Goal: Task Accomplishment & Management: Manage account settings

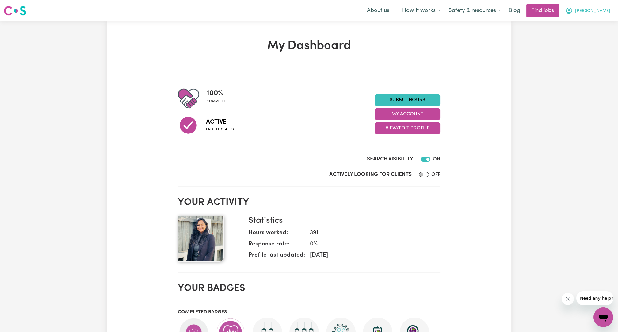
click at [609, 4] on button "[PERSON_NAME]" at bounding box center [587, 10] width 53 height 13
click at [589, 21] on link "My Account" at bounding box center [590, 24] width 48 height 12
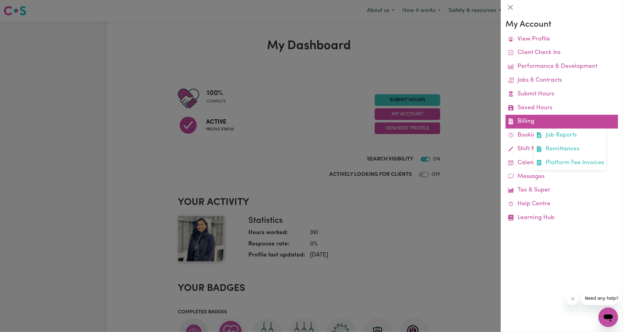
click at [544, 116] on link "Billing Job Reports Remittances Platform Fee Invoices" at bounding box center [561, 122] width 113 height 14
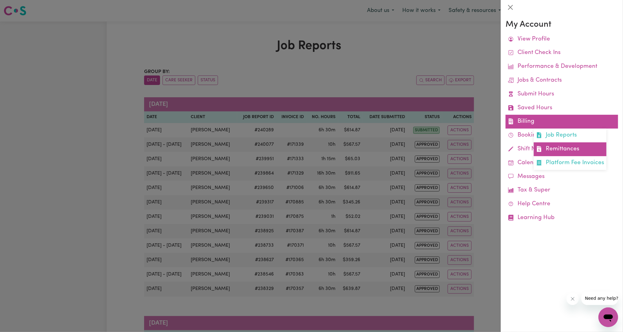
click at [553, 148] on link "Remittances" at bounding box center [570, 149] width 73 height 14
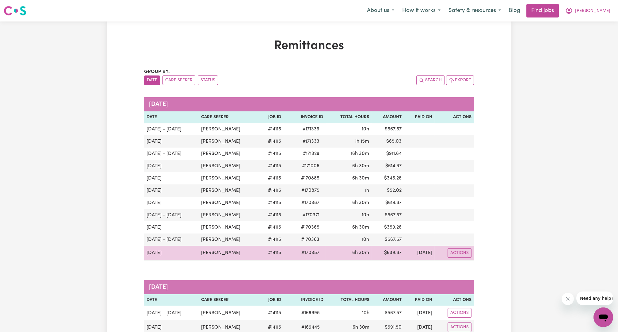
scroll to position [113, 0]
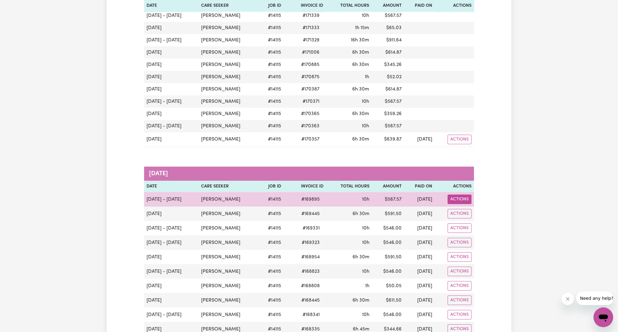
click at [459, 144] on button "Actions" at bounding box center [460, 140] width 24 height 10
click at [460, 212] on link "Download Remittance" at bounding box center [490, 213] width 87 height 12
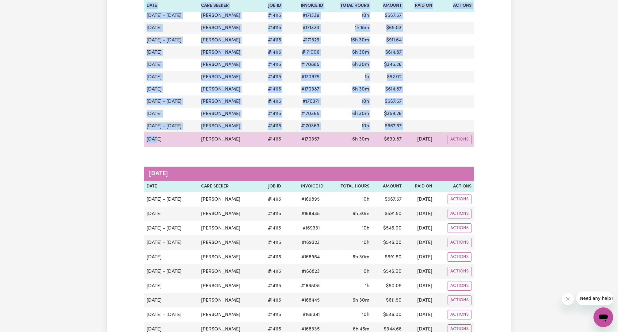
drag, startPoint x: 143, startPoint y: 136, endPoint x: 157, endPoint y: 141, distance: 14.6
click at [157, 141] on td "[DATE]" at bounding box center [171, 139] width 55 height 15
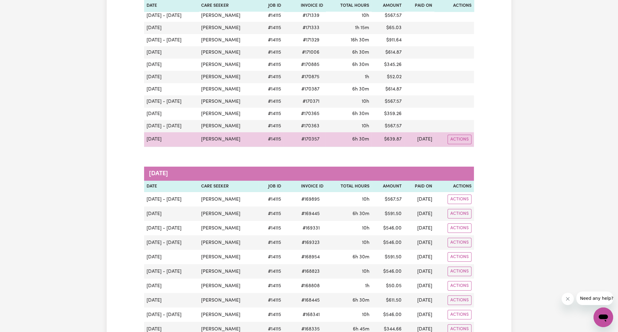
click at [408, 139] on td "[DATE]" at bounding box center [419, 139] width 31 height 15
drag, startPoint x: 432, startPoint y: 199, endPoint x: 333, endPoint y: 134, distance: 118.1
click at [333, 134] on td "6h 30m" at bounding box center [349, 139] width 46 height 15
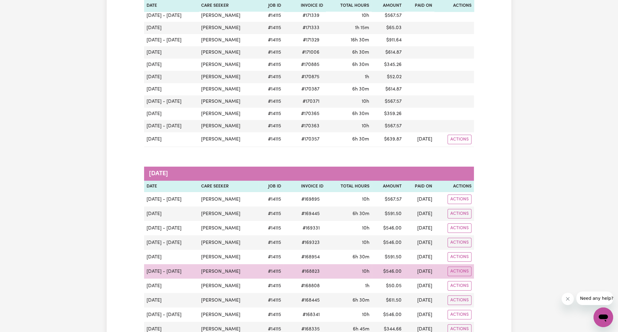
drag, startPoint x: 407, startPoint y: 240, endPoint x: 435, endPoint y: 269, distance: 40.5
click at [435, 269] on tbody "[DATE] - [DATE] [PERSON_NAME] # 14115 # 169895 10h $ 567.57 [DATE] Actions Down…" at bounding box center [309, 293] width 330 height 202
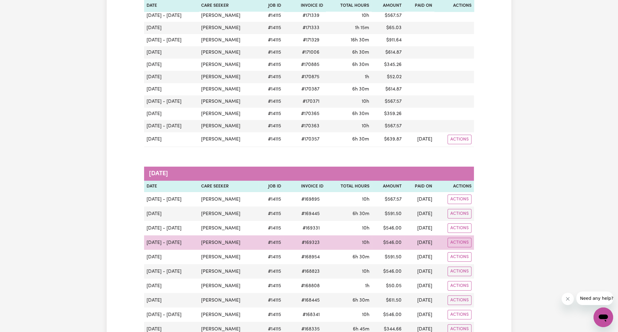
click at [431, 238] on td "[DATE]" at bounding box center [419, 242] width 31 height 14
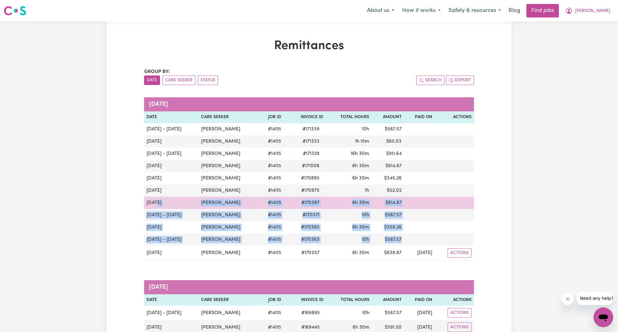
drag, startPoint x: 397, startPoint y: 238, endPoint x: 157, endPoint y: 200, distance: 243.3
click at [157, 200] on tbody "[DATE] - [DATE] [PERSON_NAME] # 14115 # 171339 10h $ 567.57 [DATE] [PERSON_NAME…" at bounding box center [309, 191] width 330 height 137
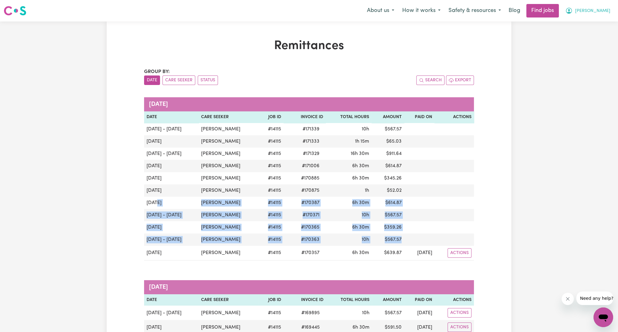
click at [603, 17] on button "[PERSON_NAME]" at bounding box center [587, 10] width 53 height 13
click at [579, 48] on link "Logout" at bounding box center [590, 47] width 48 height 12
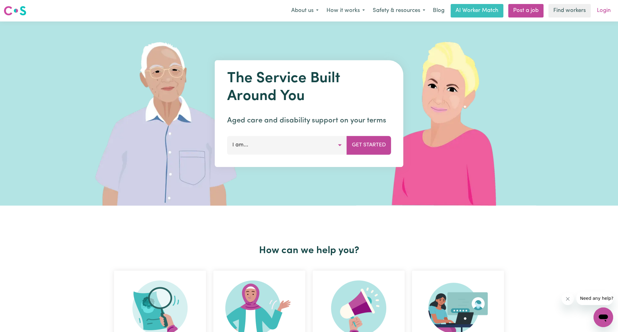
click at [601, 12] on link "Login" at bounding box center [603, 10] width 21 height 13
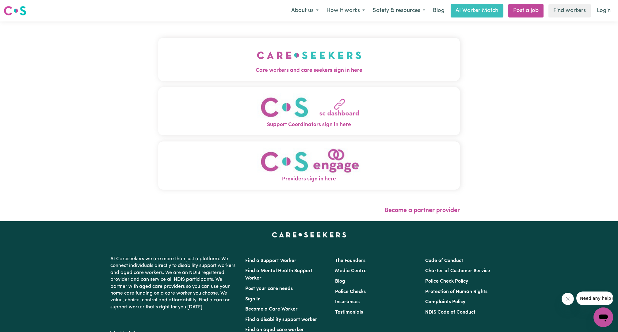
click at [286, 52] on img "Care workers and care seekers sign in here" at bounding box center [309, 55] width 105 height 23
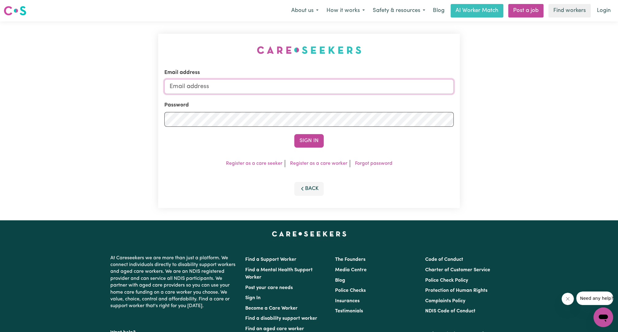
click at [282, 87] on input "Email address" at bounding box center [308, 86] width 289 height 15
drag, startPoint x: 202, startPoint y: 89, endPoint x: 417, endPoint y: 105, distance: 215.8
click at [418, 103] on form "Email address [EMAIL_ADDRESS][PERSON_NAME][DOMAIN_NAME] Password Sign In" at bounding box center [308, 108] width 289 height 79
type input "superuser~[EMAIL_ADDRESS][DOMAIN_NAME]"
click at [316, 141] on button "Sign In" at bounding box center [308, 140] width 29 height 13
